Goal: Task Accomplishment & Management: Manage account settings

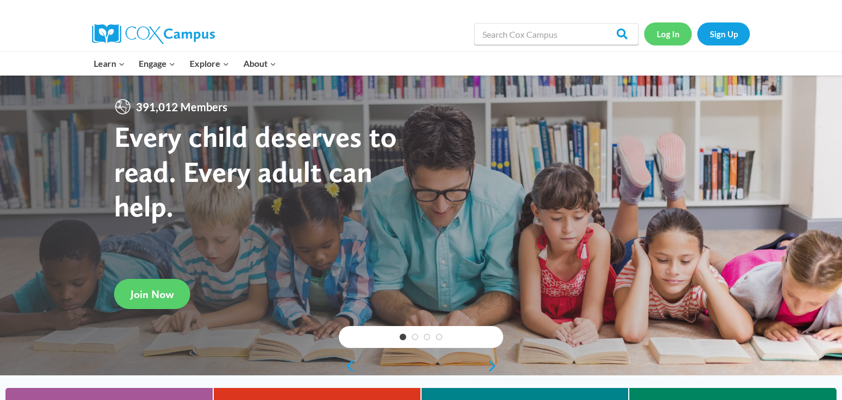
click at [674, 30] on link "Log In" at bounding box center [668, 33] width 48 height 22
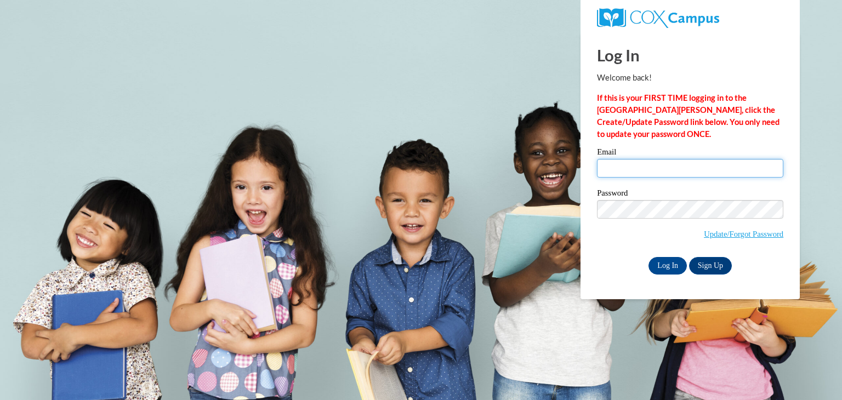
click at [644, 164] on input "Email" at bounding box center [690, 168] width 186 height 19
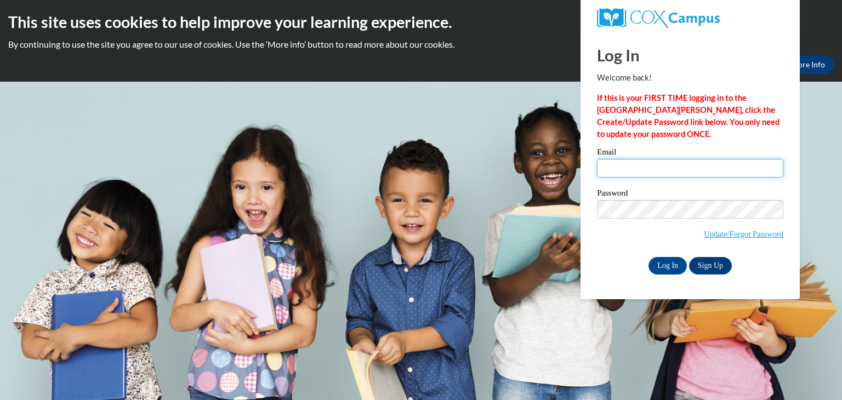
click at [641, 165] on input "Email" at bounding box center [690, 168] width 186 height 19
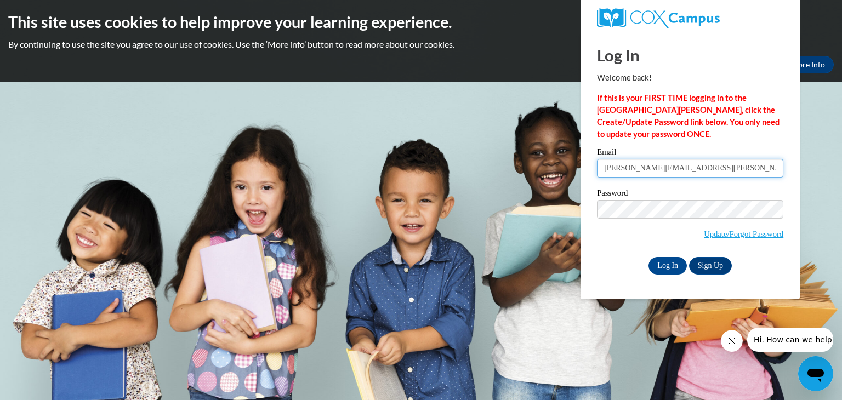
type input "jami.woods@gcsd.com"
click at [662, 265] on input "Log In" at bounding box center [667, 266] width 38 height 18
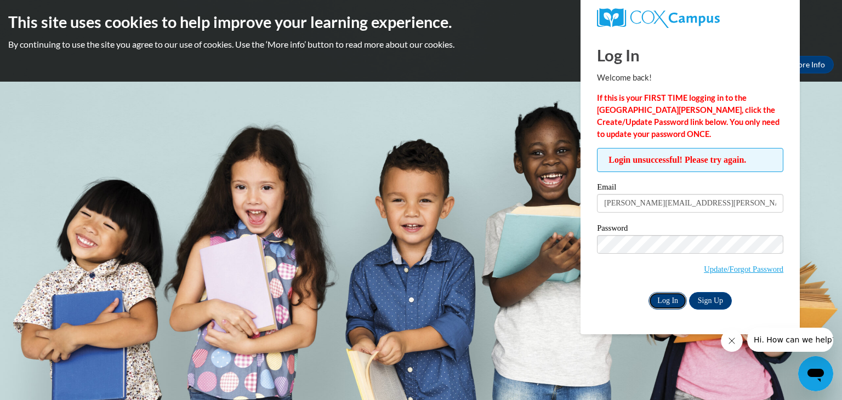
click at [669, 303] on input "Log In" at bounding box center [667, 301] width 38 height 18
click at [699, 198] on input "jami.woods@gcsd.com" at bounding box center [690, 203] width 186 height 19
type input "jami.woods@gcsd.com"
click at [655, 233] on label "Password" at bounding box center [690, 229] width 186 height 11
click at [667, 296] on input "Log In" at bounding box center [667, 301] width 38 height 18
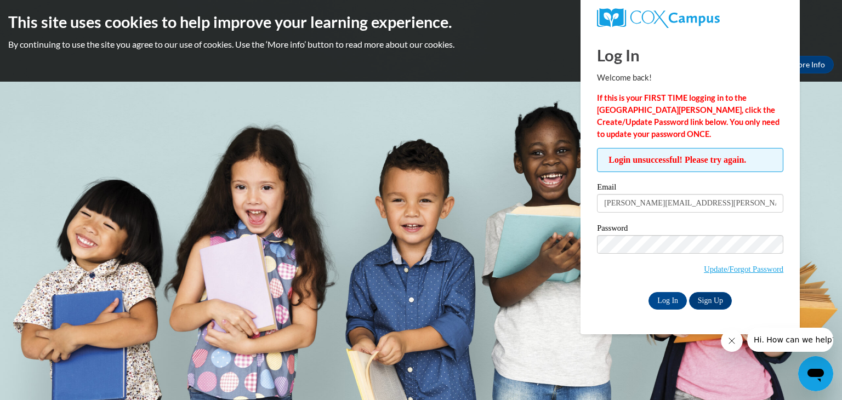
click at [715, 190] on label "Email" at bounding box center [690, 188] width 186 height 11
click at [715, 194] on input "jami.woods@gcsd.com" at bounding box center [690, 203] width 186 height 19
click at [713, 202] on input "jami.woods@gcsd.com" at bounding box center [690, 203] width 186 height 19
type input "j"
type input "jami.woods@gcsd.us"
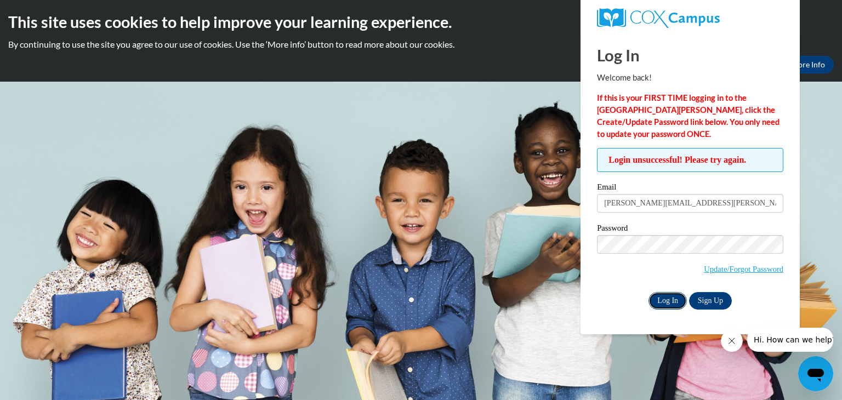
click at [665, 295] on input "Log In" at bounding box center [667, 301] width 38 height 18
click at [669, 301] on input "Log In" at bounding box center [667, 301] width 38 height 18
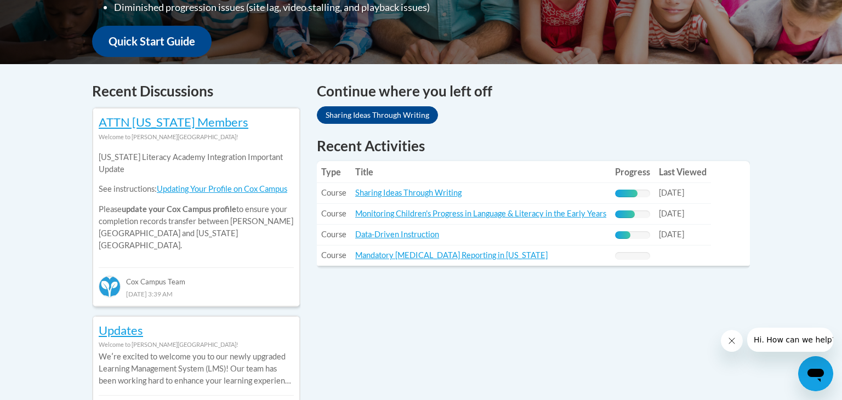
scroll to position [403, 0]
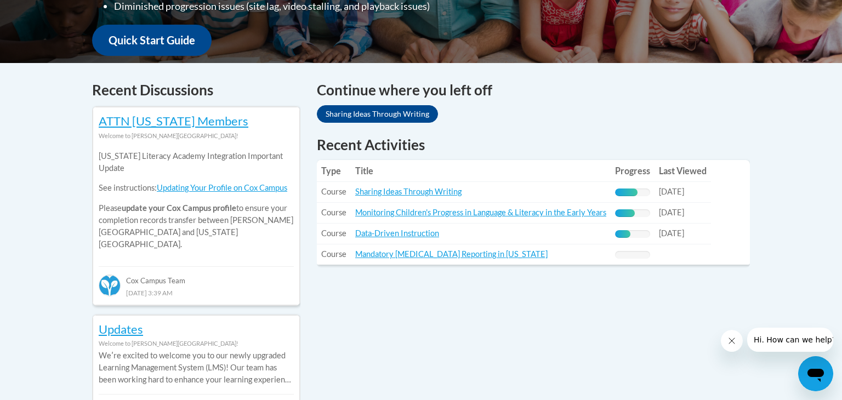
click at [684, 195] on span "[DATE]" at bounding box center [671, 191] width 25 height 9
click at [486, 192] on td "Title: Sharing Ideas Through Writing" at bounding box center [481, 192] width 260 height 21
click at [431, 191] on link "Sharing Ideas Through Writing" at bounding box center [408, 191] width 106 height 9
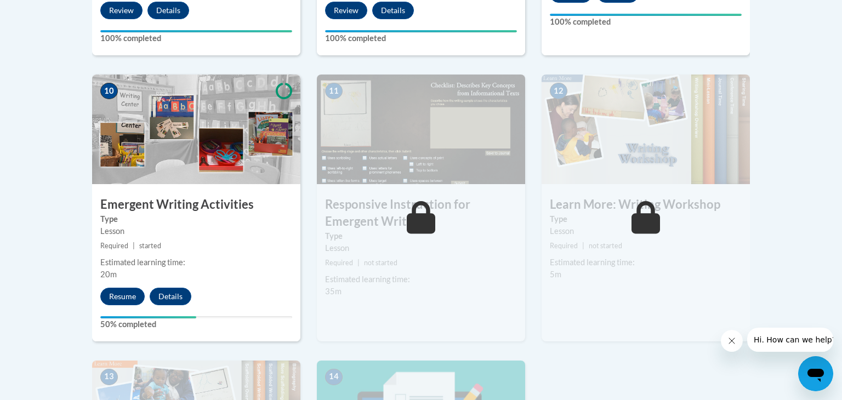
scroll to position [1223, 0]
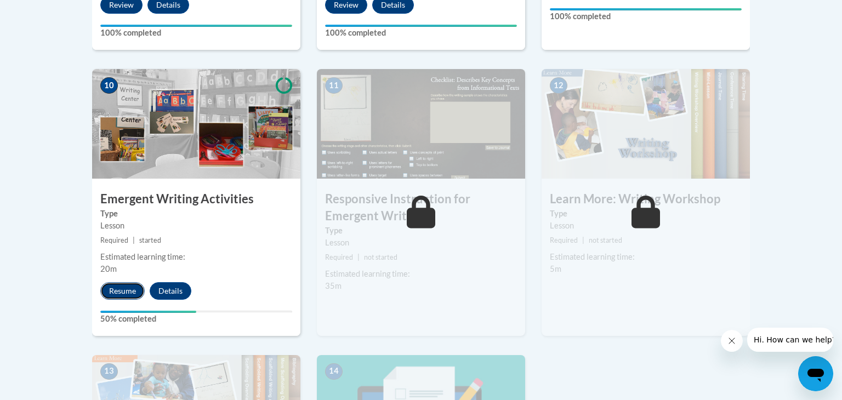
click at [121, 282] on button "Resume" at bounding box center [122, 291] width 44 height 18
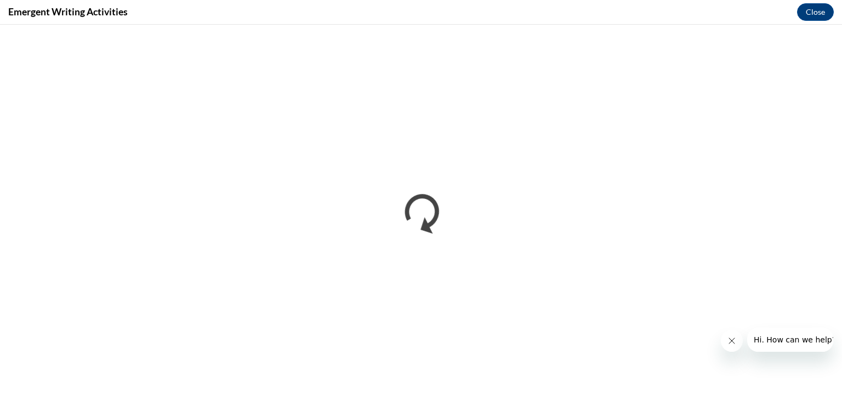
scroll to position [0, 0]
